Goal: Information Seeking & Learning: Learn about a topic

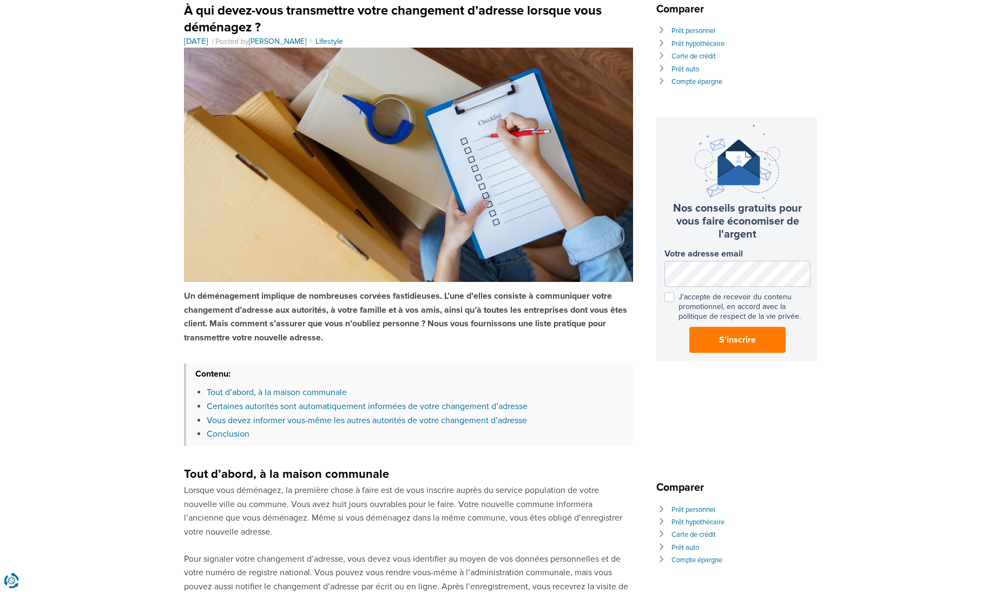
scroll to position [108, 0]
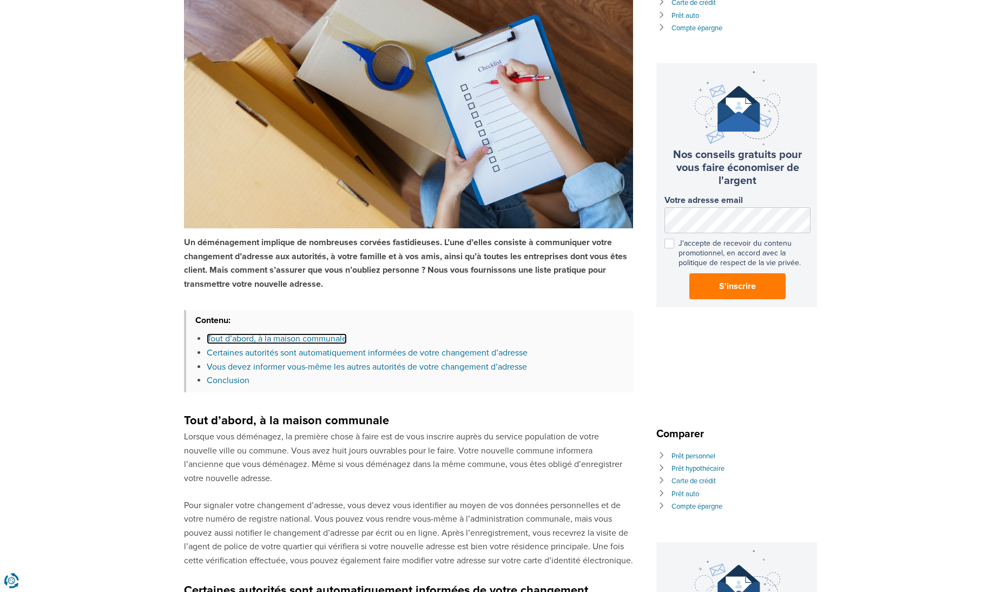
click at [333, 339] on link "Tout d’abord, à la maison communale" at bounding box center [277, 338] width 140 height 11
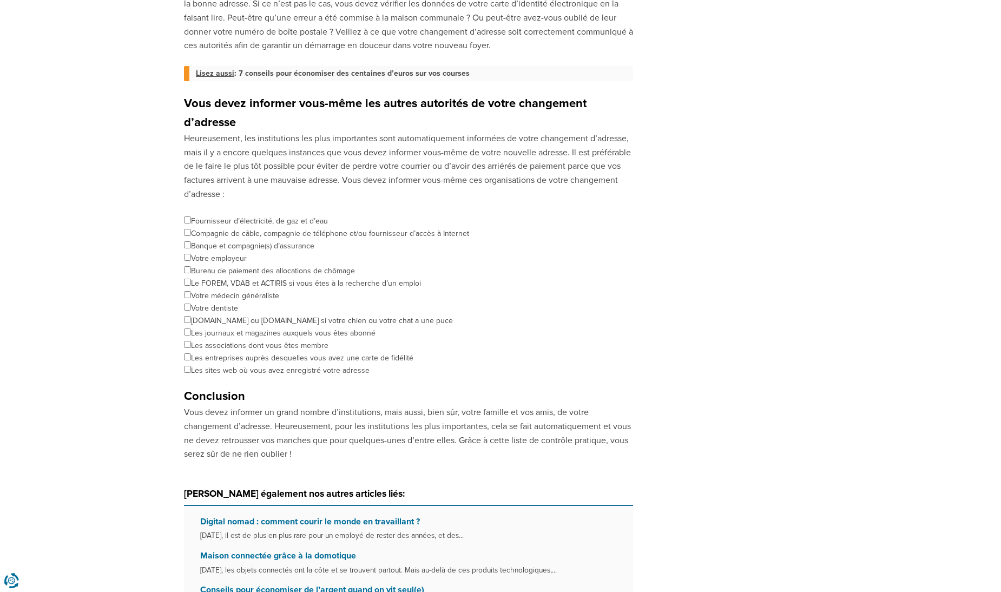
scroll to position [952, 0]
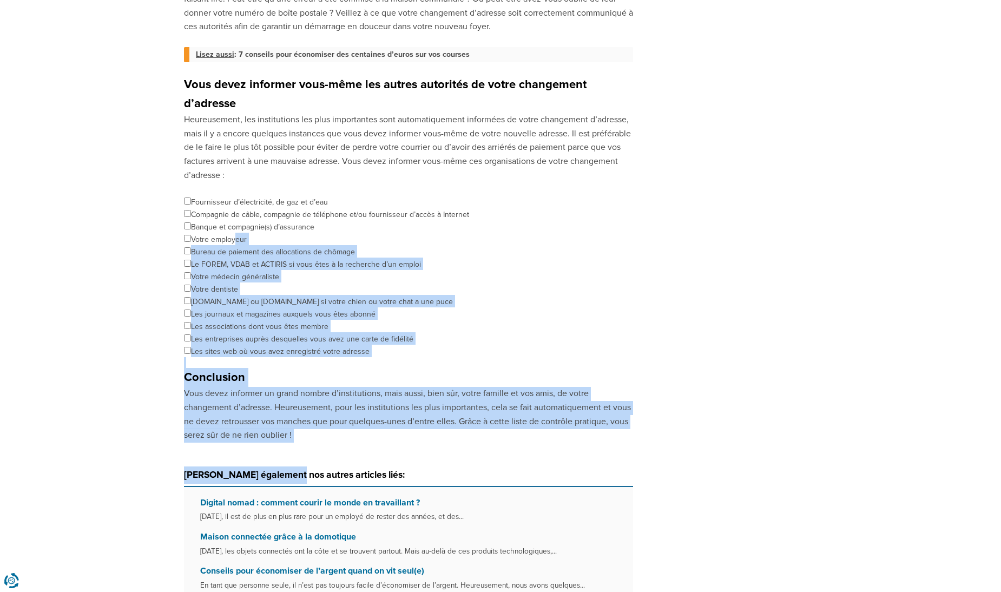
drag, startPoint x: 286, startPoint y: 448, endPoint x: 235, endPoint y: 243, distance: 210.8
click at [330, 497] on link "Digital nomad : comment courir le monde en travaillant ?" at bounding box center [310, 502] width 220 height 11
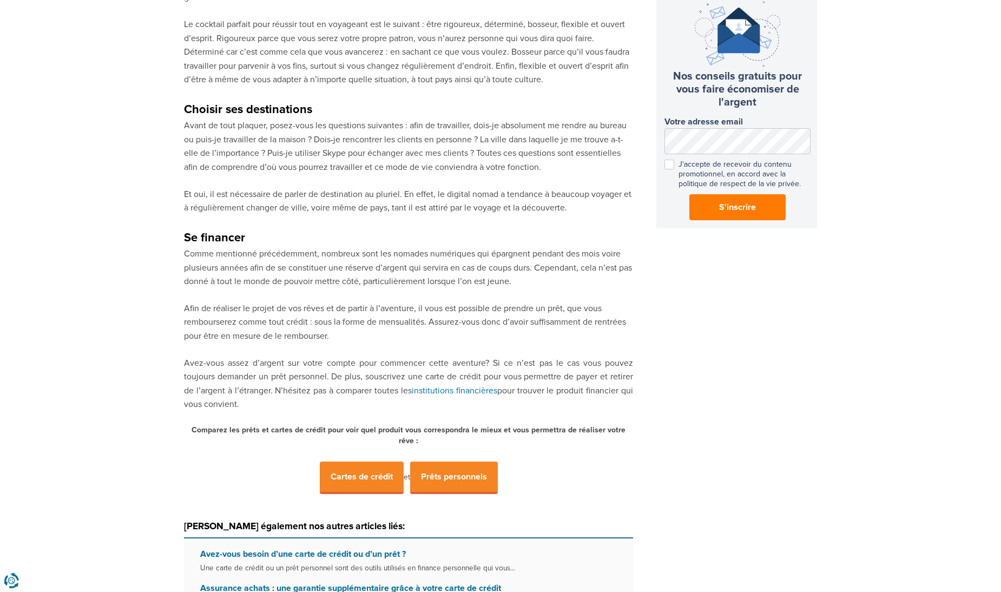
scroll to position [703, 0]
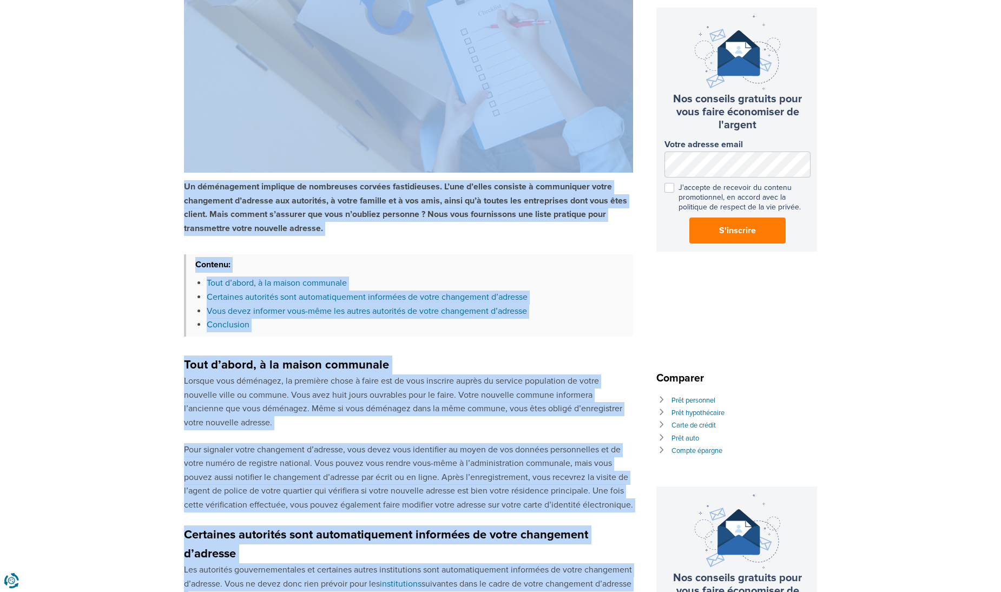
scroll to position [156, 0]
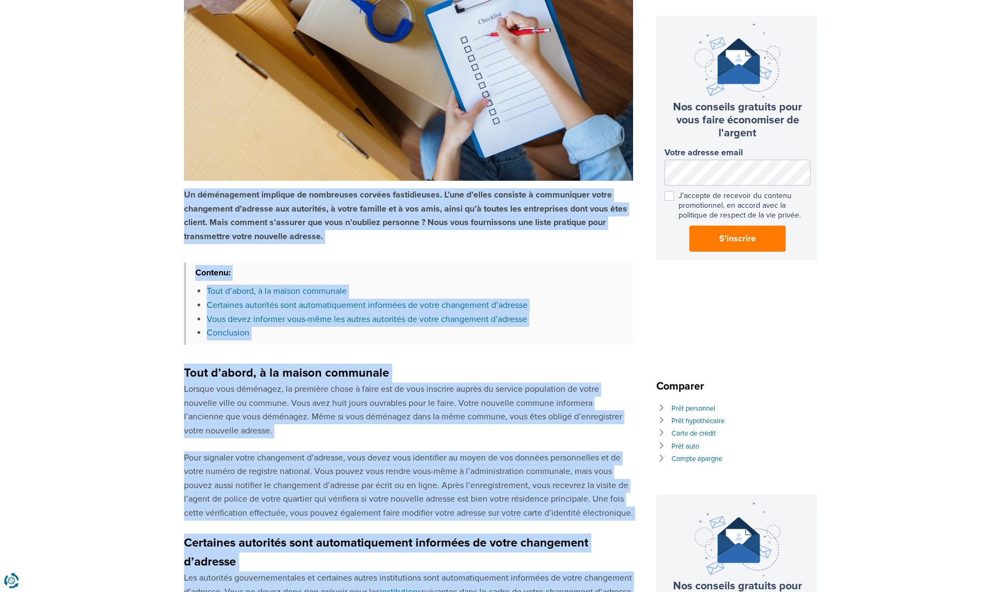
drag, startPoint x: 277, startPoint y: 437, endPoint x: 181, endPoint y: 193, distance: 262.2
drag, startPoint x: 286, startPoint y: 315, endPoint x: 268, endPoint y: 304, distance: 21.5
drag, startPoint x: 268, startPoint y: 304, endPoint x: 562, endPoint y: 409, distance: 312.2
